Goal: Task Accomplishment & Management: Manage account settings

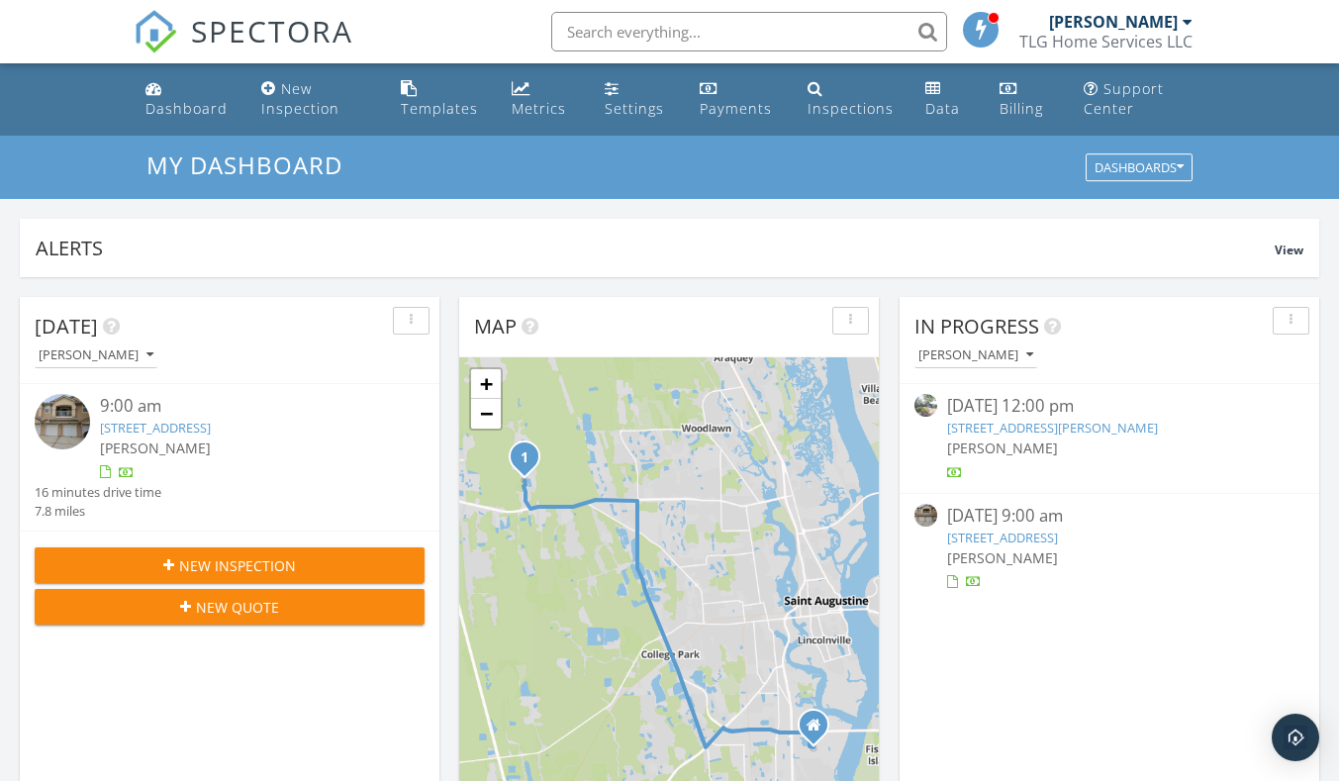
click at [1058, 535] on link "321 Golden Lake Loop, St. Augustine, FL 32084" at bounding box center [1002, 538] width 111 height 18
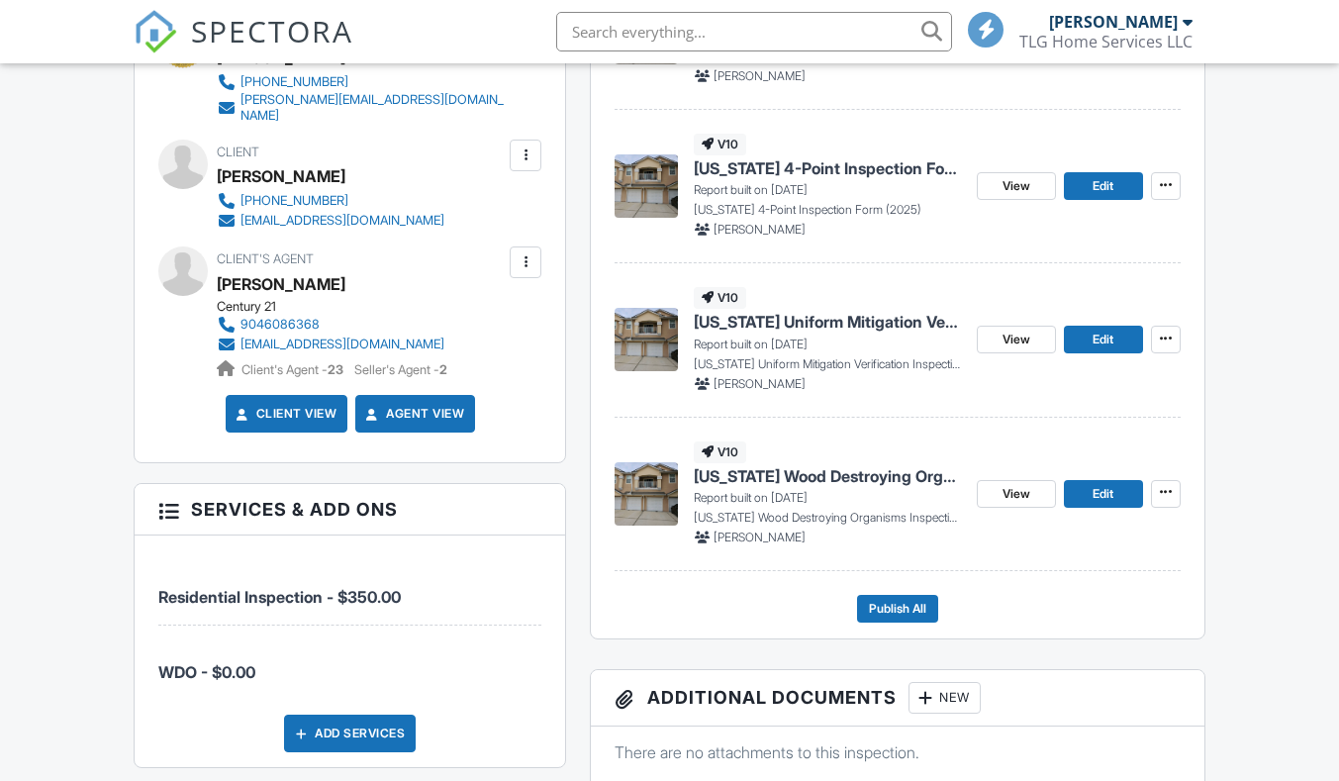
scroll to position [693, 0]
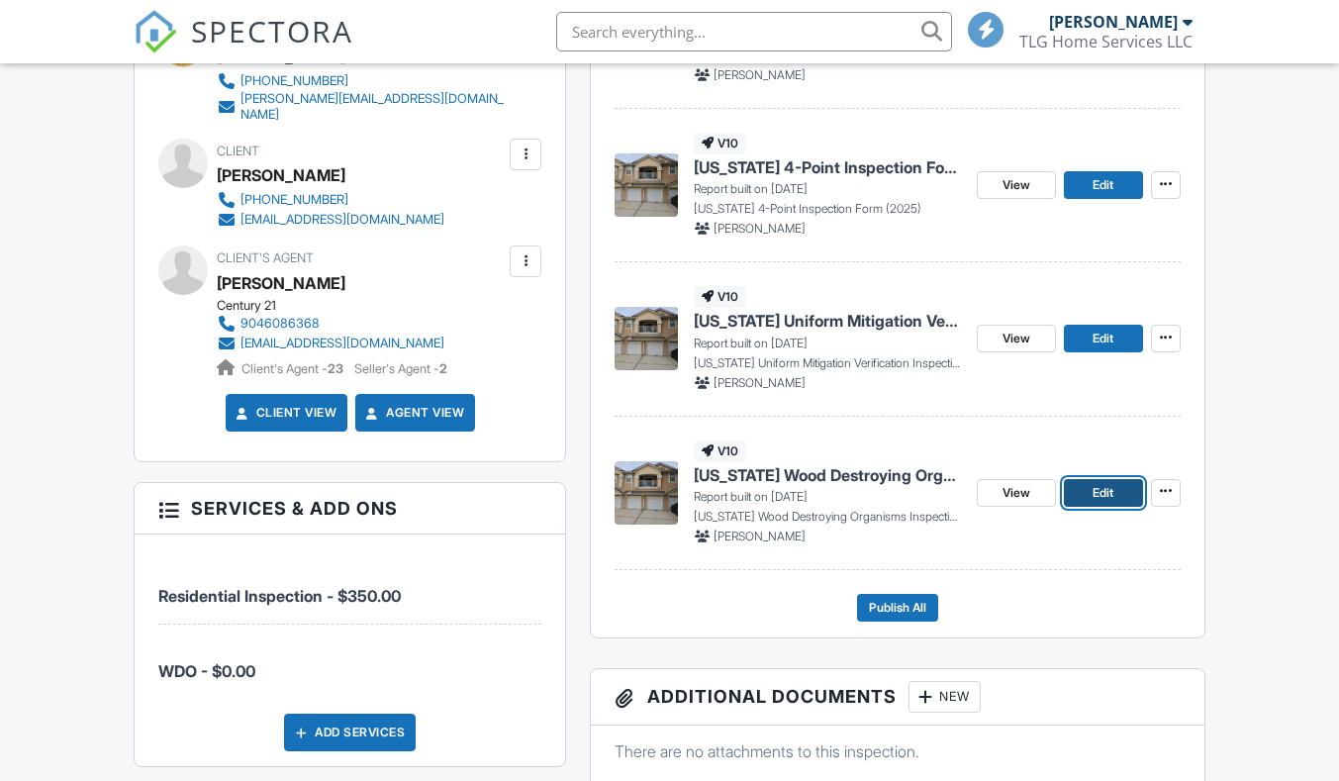
click at [1096, 489] on span "Edit" at bounding box center [1103, 493] width 21 height 20
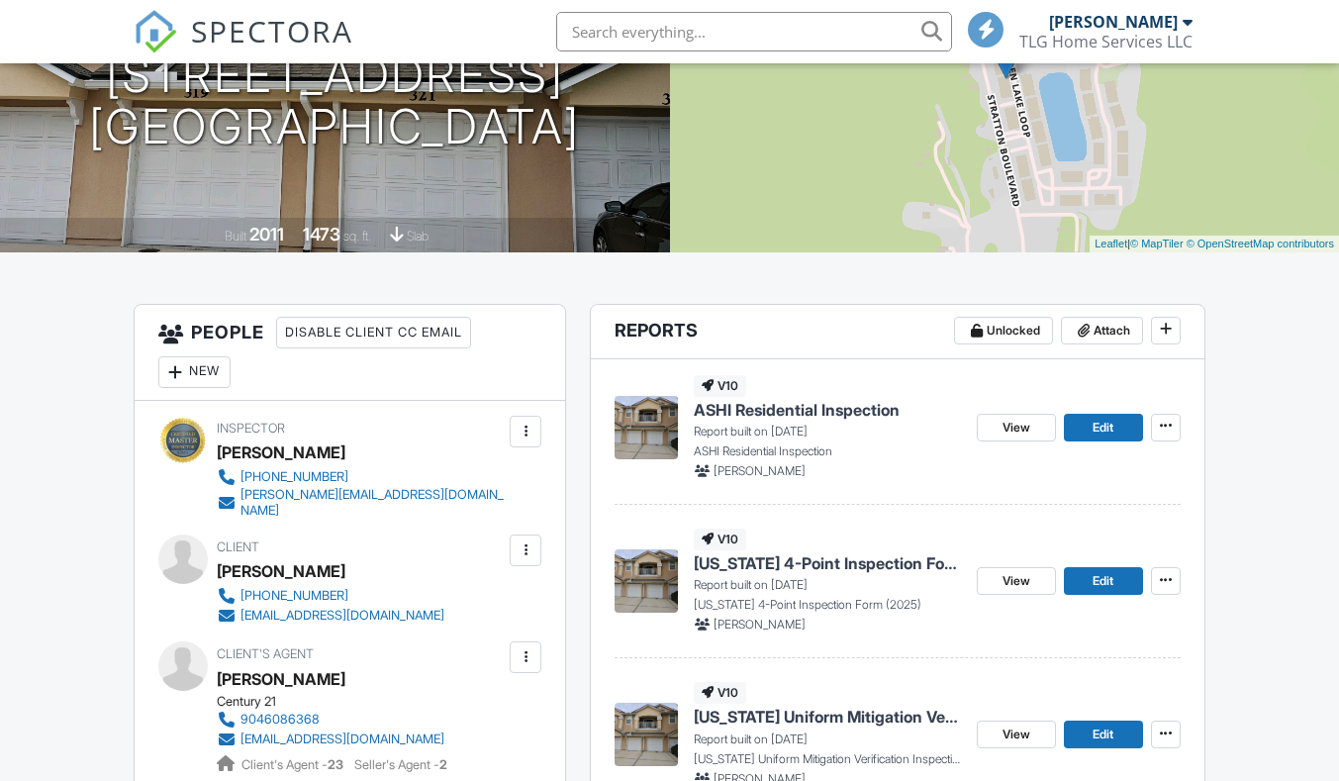
scroll to position [693, 0]
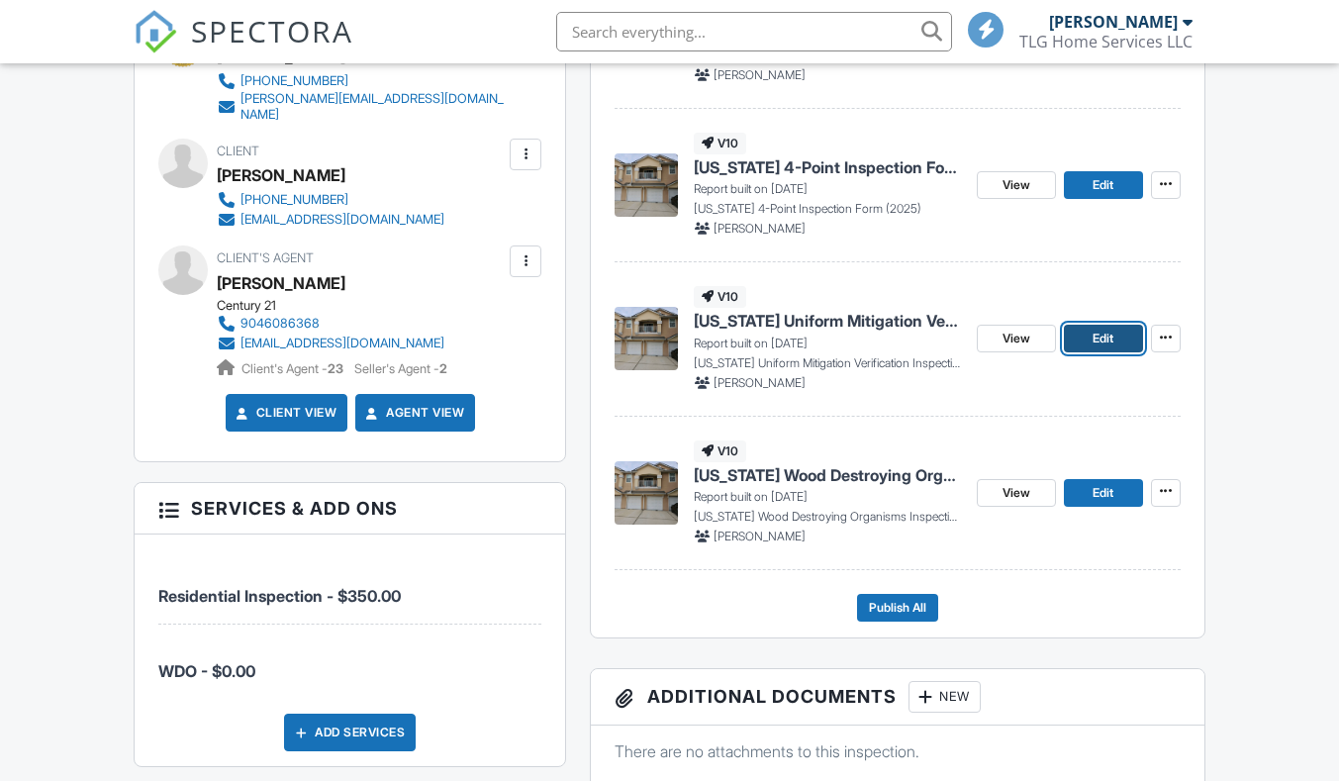
click at [1104, 340] on span "Edit" at bounding box center [1103, 339] width 21 height 20
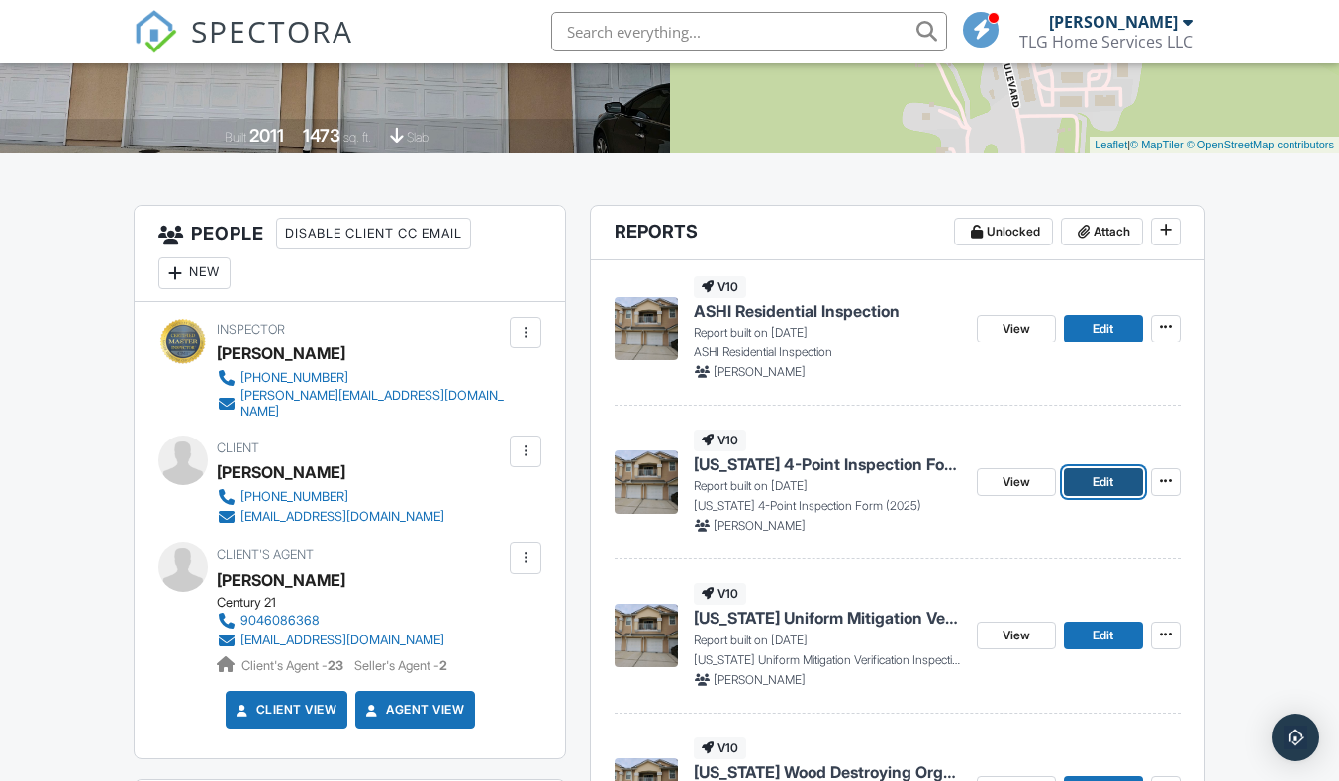
click at [1094, 482] on span "Edit" at bounding box center [1103, 482] width 21 height 20
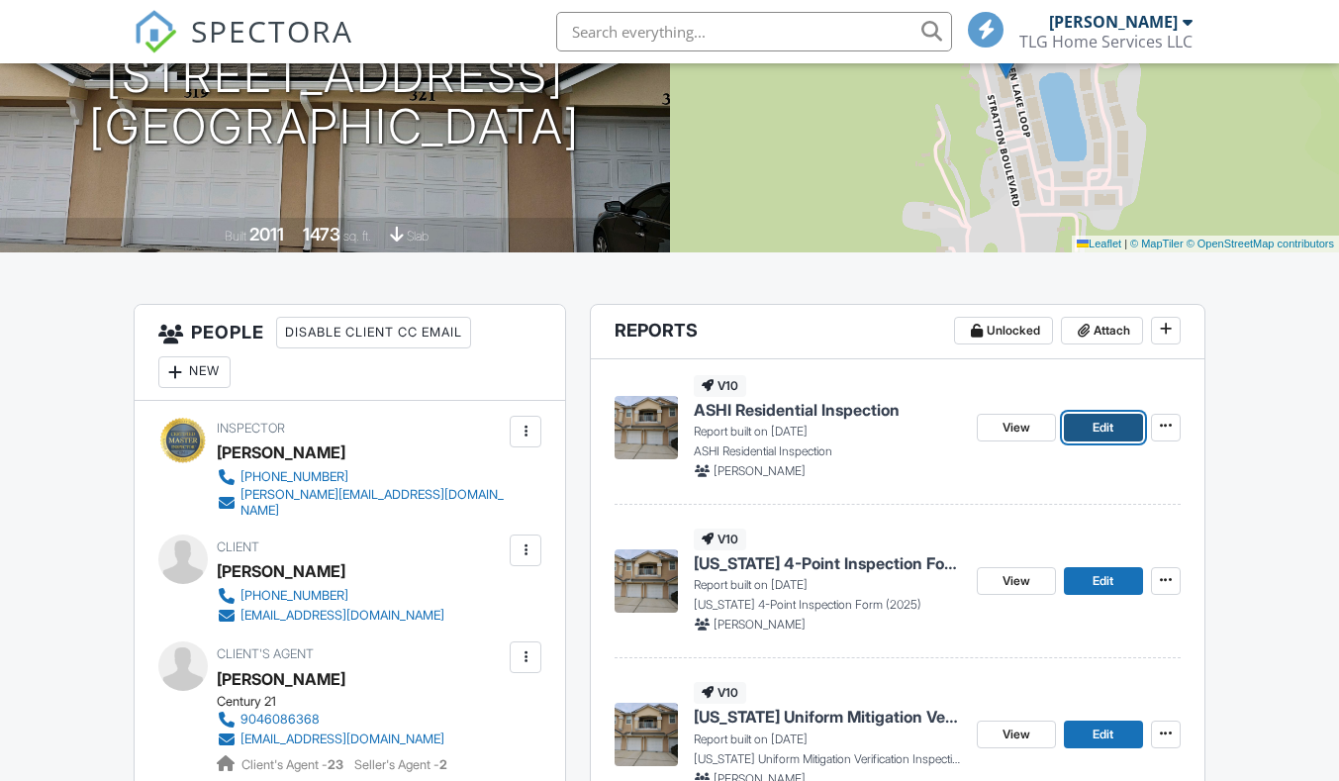
click at [1108, 437] on span "Edit" at bounding box center [1103, 428] width 21 height 20
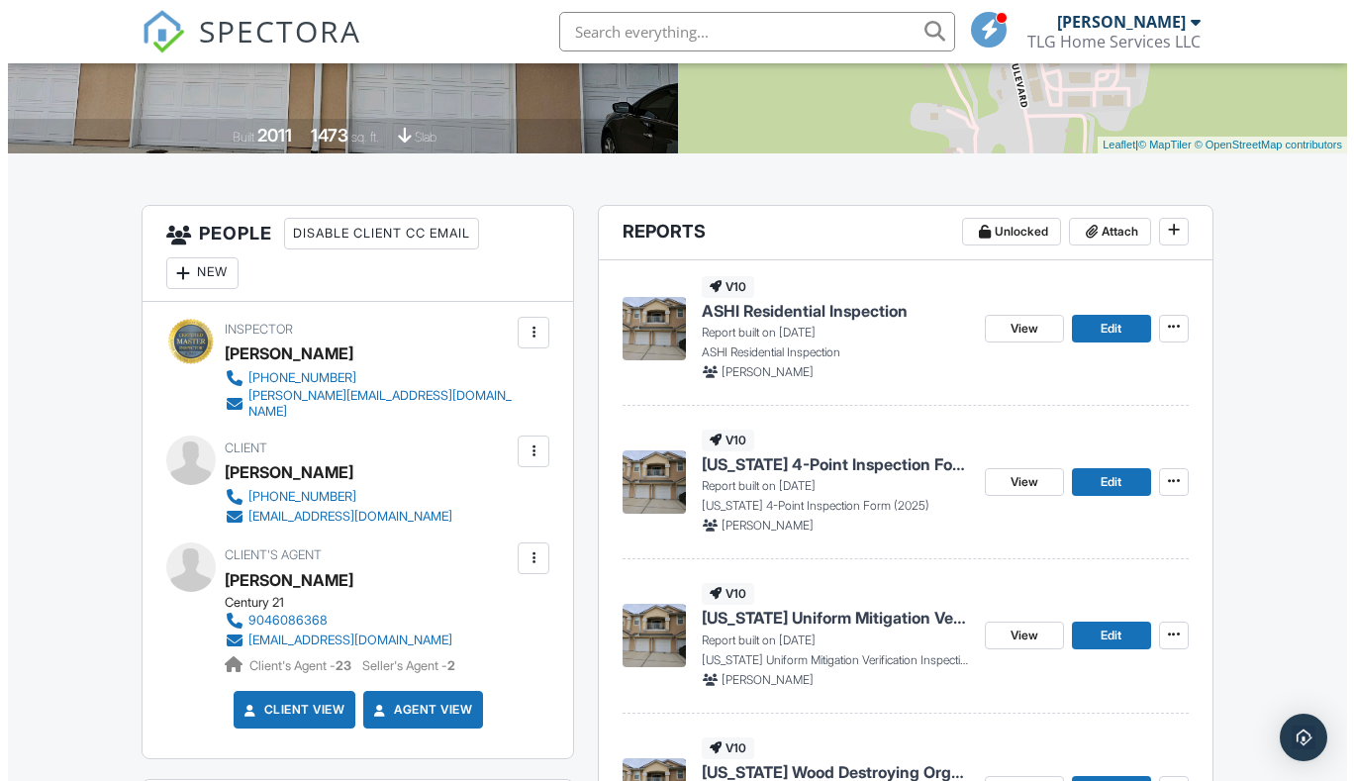
scroll to position [792, 0]
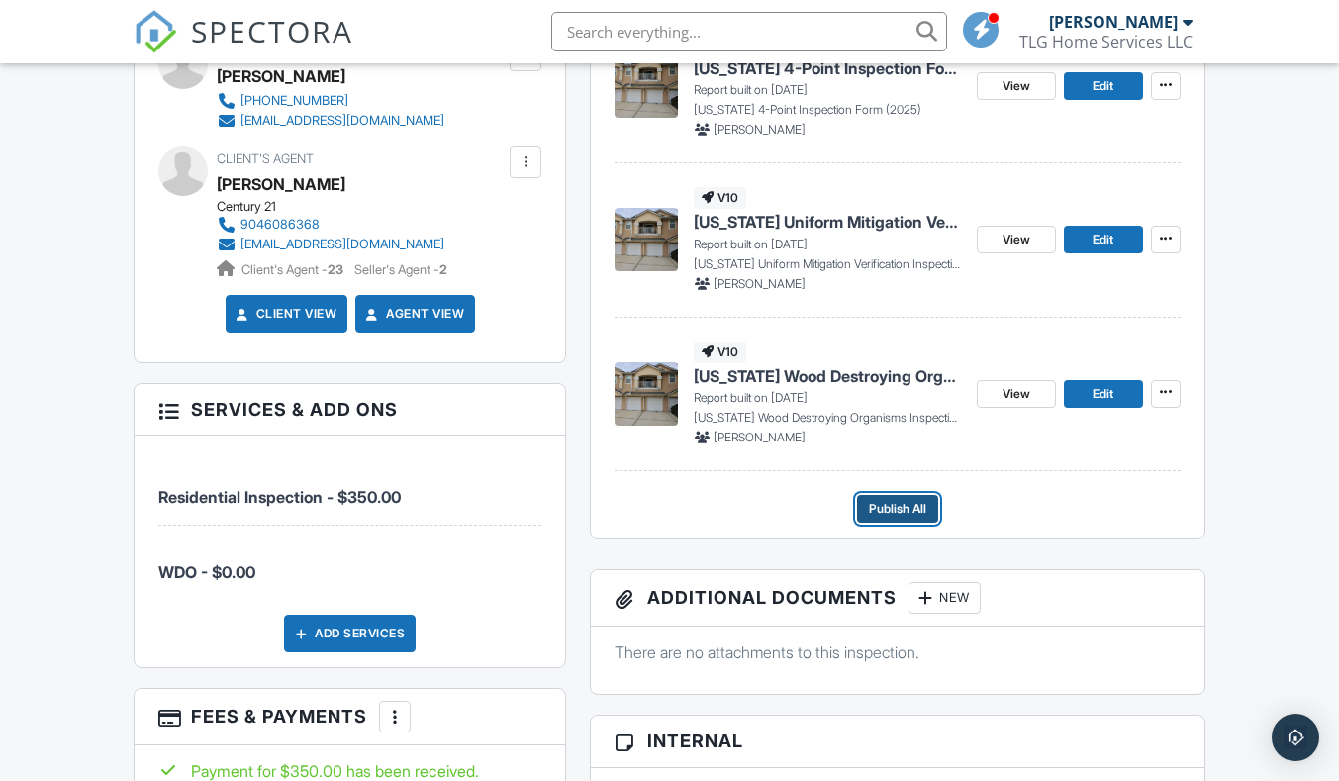
click at [901, 512] on span "Publish All" at bounding box center [897, 509] width 57 height 20
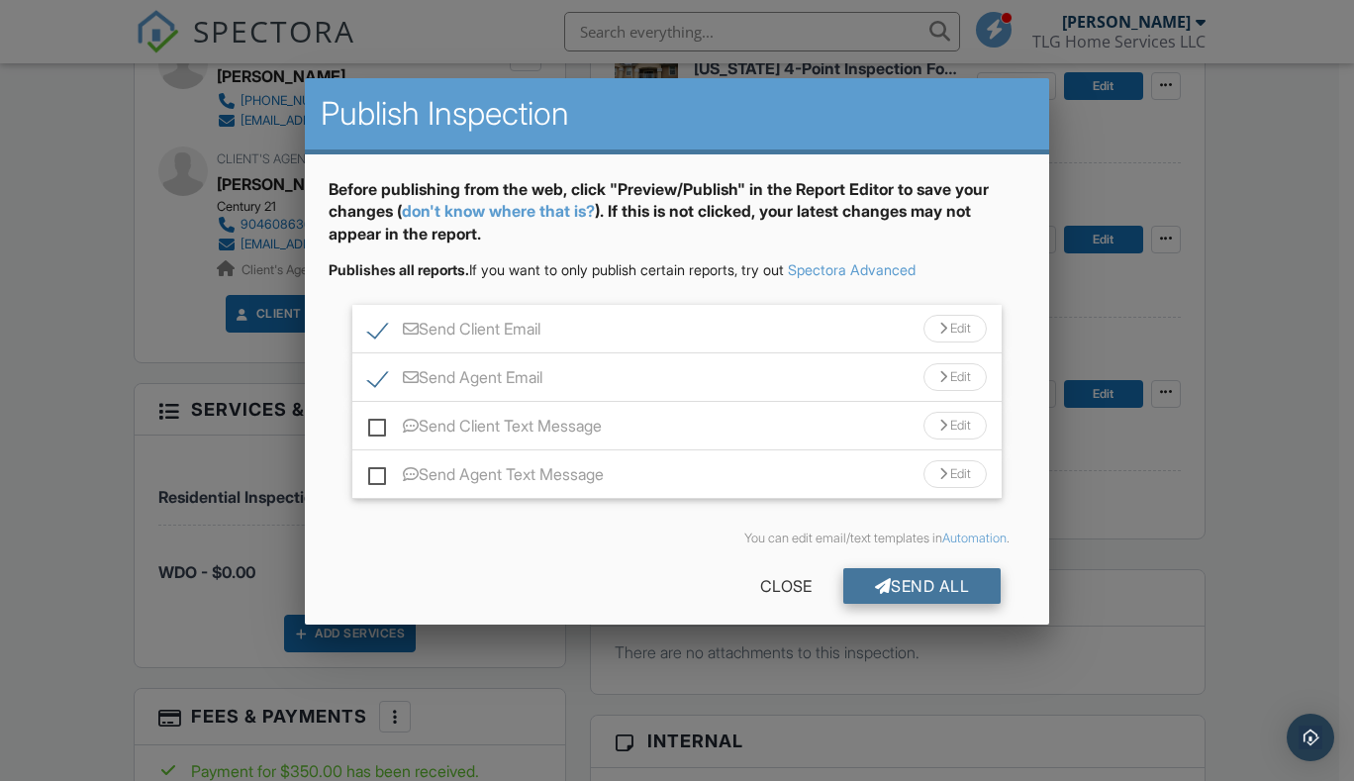
click at [932, 588] on div "Send All" at bounding box center [922, 586] width 158 height 36
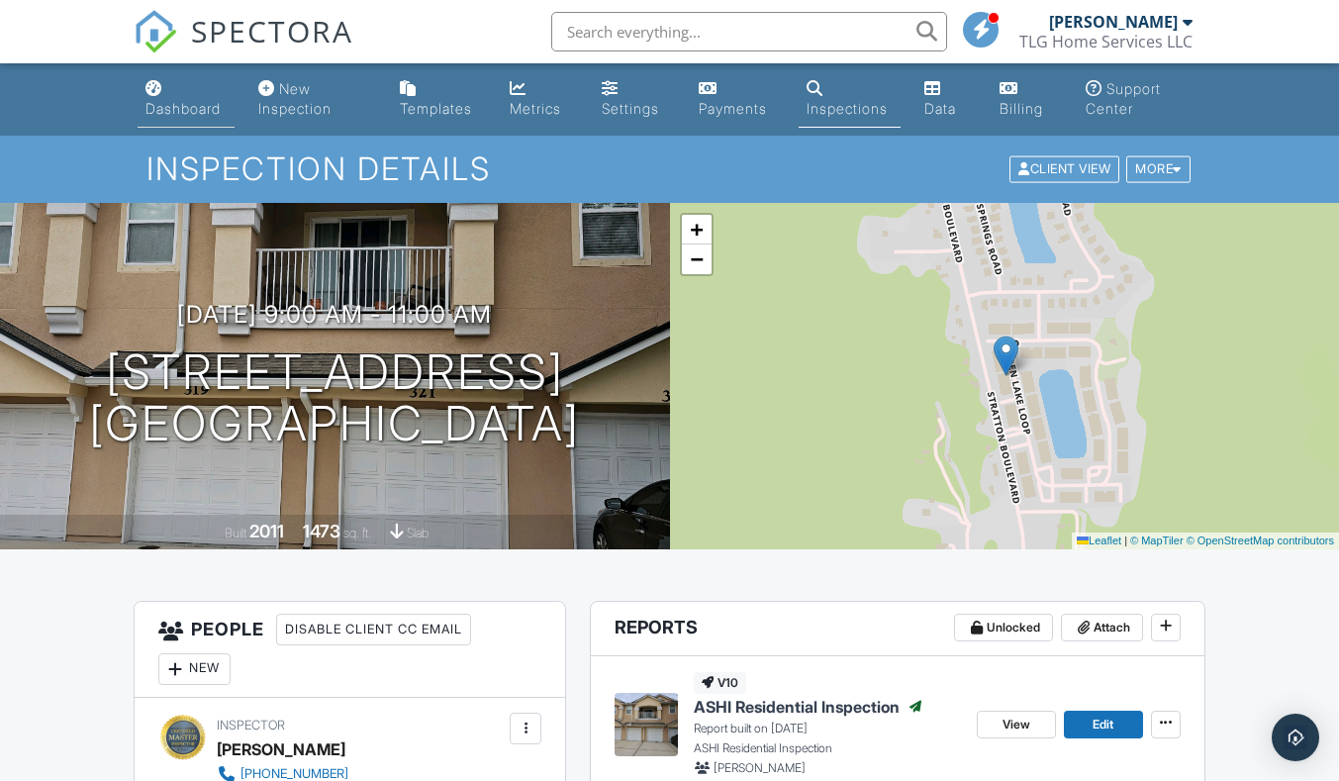
click at [201, 106] on div "Dashboard" at bounding box center [183, 108] width 75 height 17
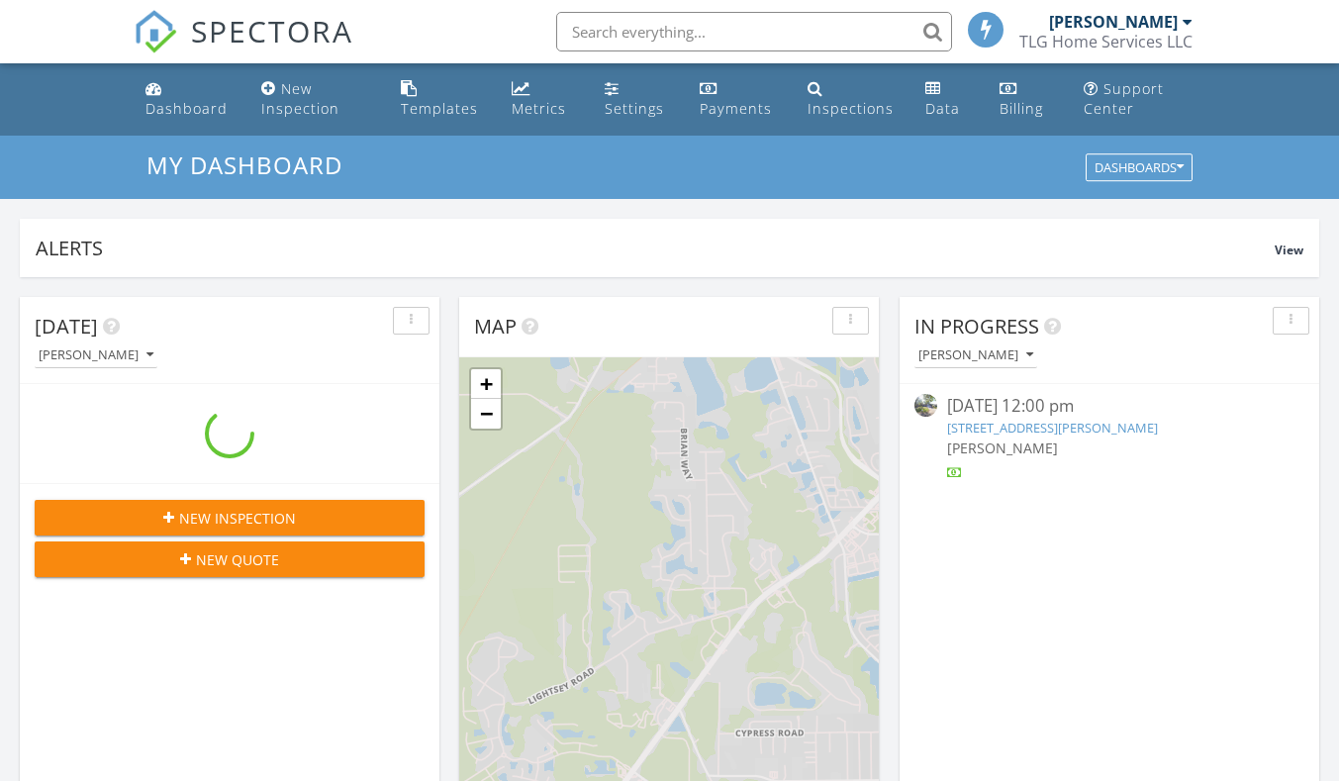
scroll to position [1832, 1370]
